Goal: Task Accomplishment & Management: Manage account settings

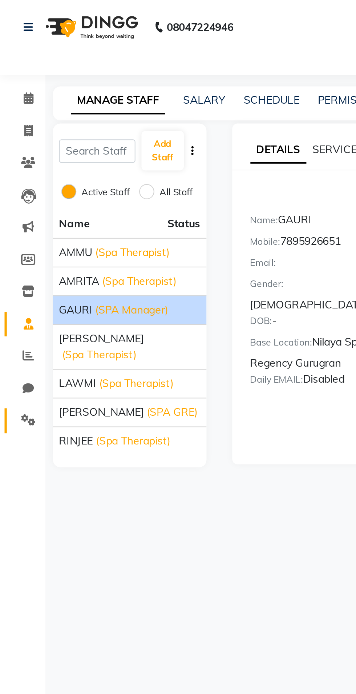
click at [12, 207] on link "Settings" at bounding box center [10, 202] width 17 height 12
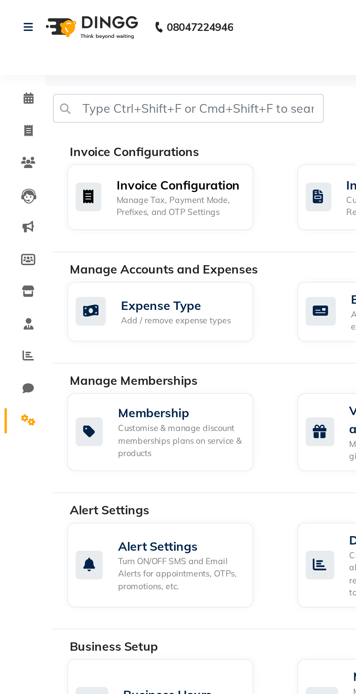
click at [55, 96] on div "Invoice Configuration Manage Tax, Payment Mode, Prefixes, and OTP Settings" at bounding box center [76, 94] width 80 height 21
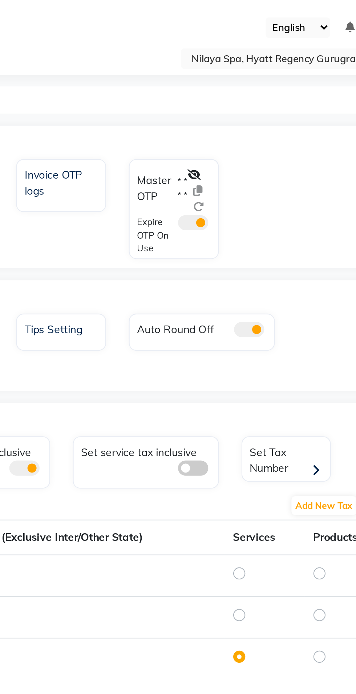
click at [224, 83] on icon at bounding box center [226, 83] width 7 height 5
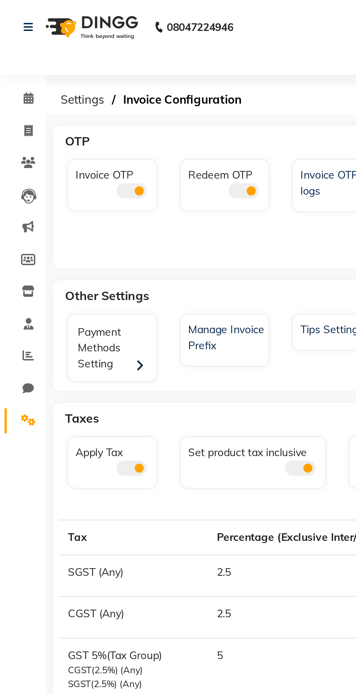
click at [62, 91] on span at bounding box center [63, 91] width 15 height 7
click at [56, 93] on input "checkbox" at bounding box center [56, 93] width 0 height 0
